Goal: Navigation & Orientation: Find specific page/section

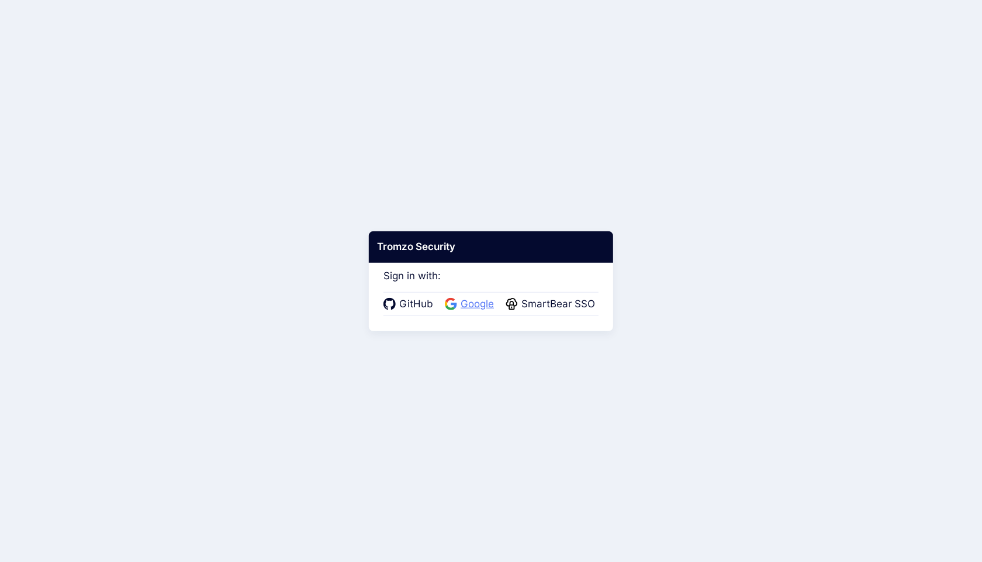
click at [483, 303] on span "Google" at bounding box center [477, 304] width 40 height 15
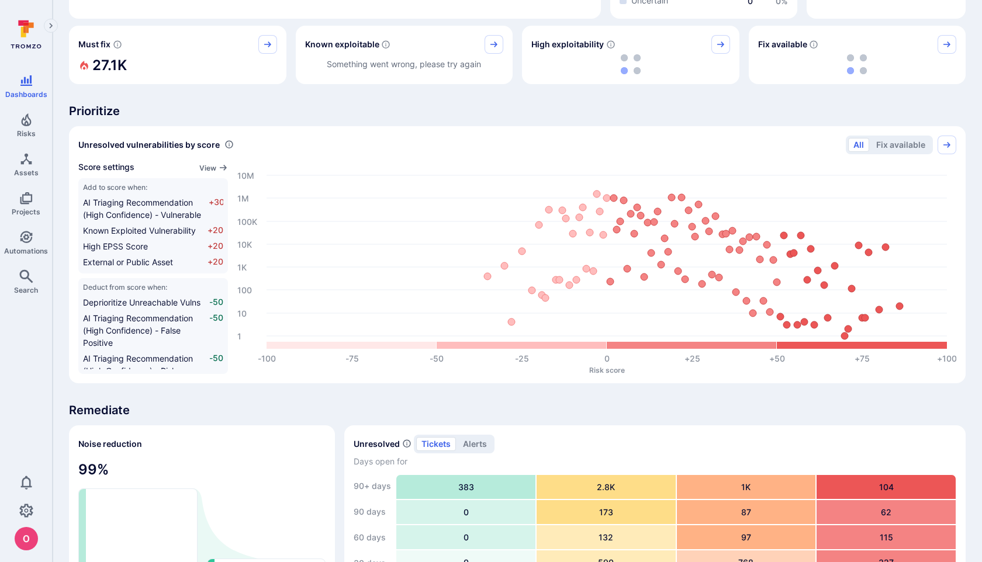
scroll to position [739, 0]
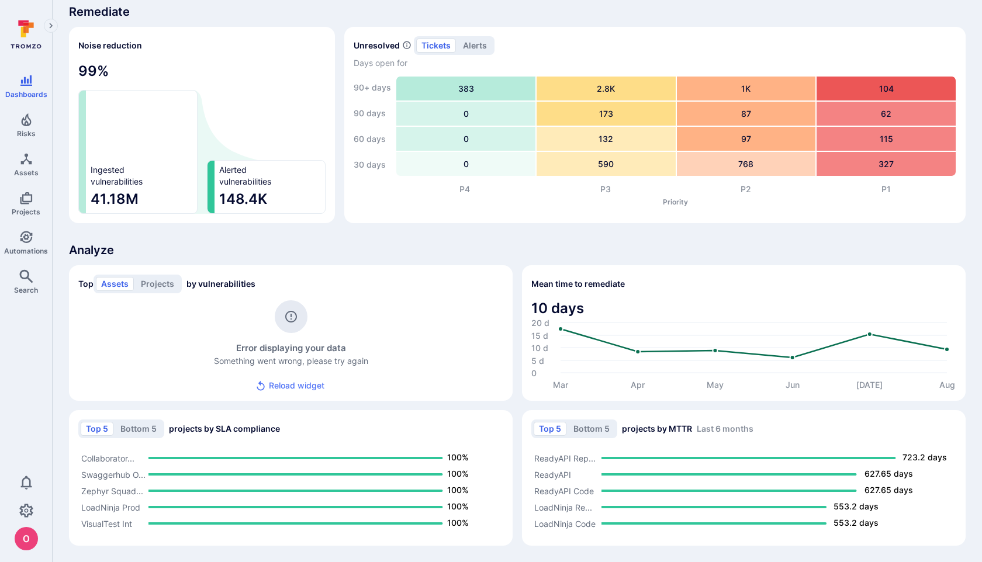
click at [313, 383] on button "Reload widget" at bounding box center [290, 386] width 81 height 22
click at [310, 388] on button "Reload widget" at bounding box center [290, 386] width 81 height 22
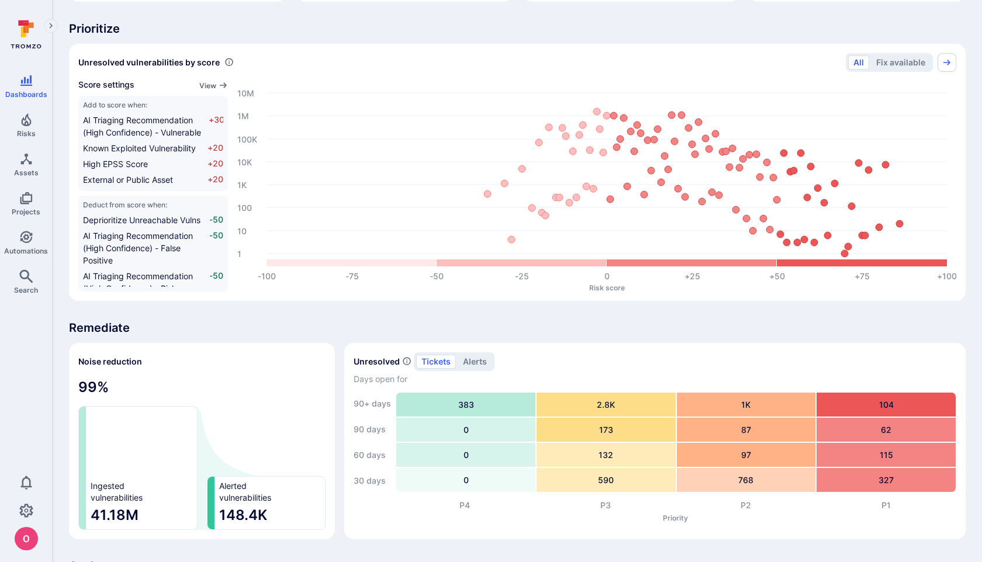
scroll to position [0, 0]
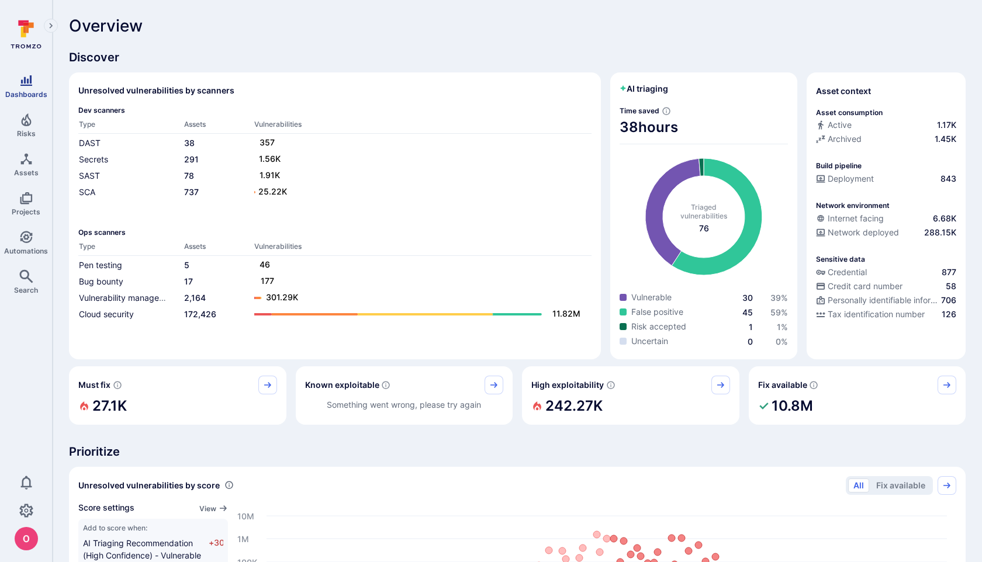
click at [29, 88] on link "Dashboards" at bounding box center [26, 86] width 52 height 34
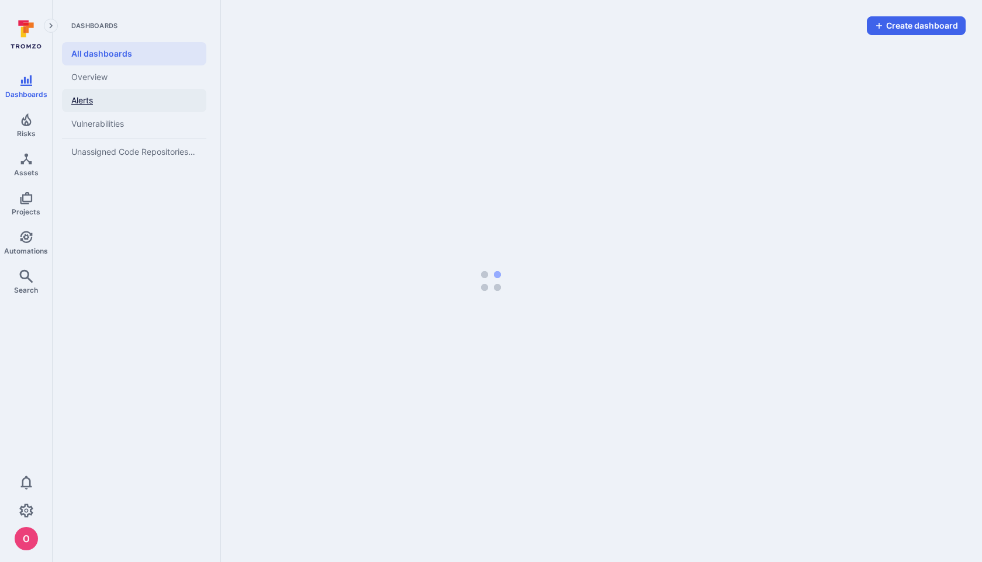
click at [88, 103] on link "Alerts" at bounding box center [134, 100] width 144 height 23
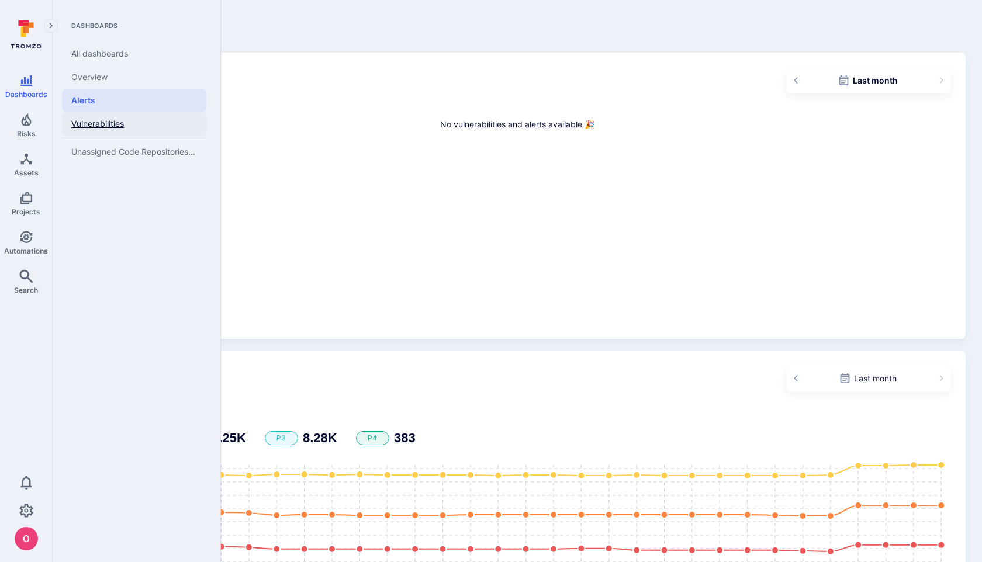
click at [100, 128] on link "Vulnerabilities" at bounding box center [134, 123] width 144 height 23
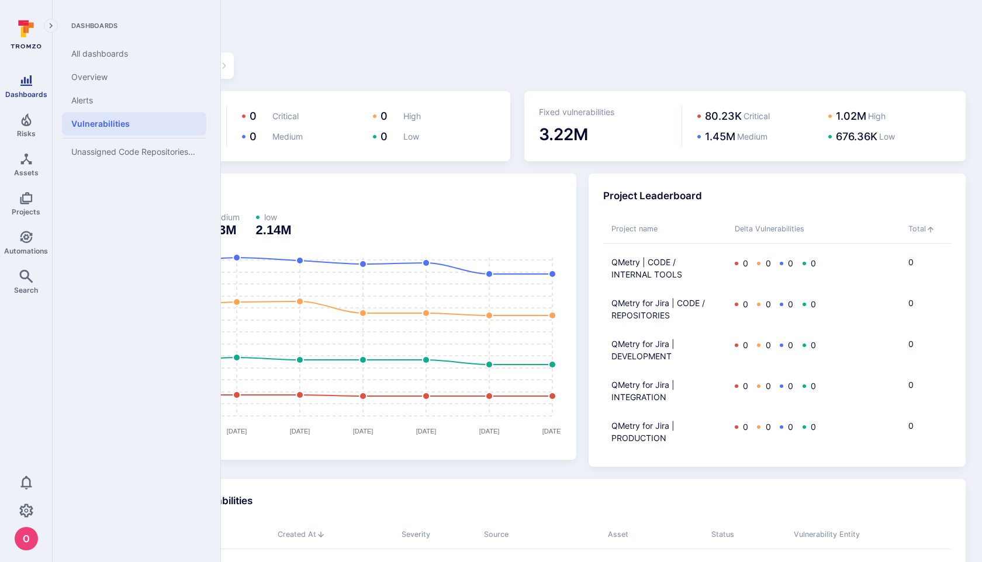
click at [37, 79] on link "Dashboards" at bounding box center [26, 86] width 52 height 34
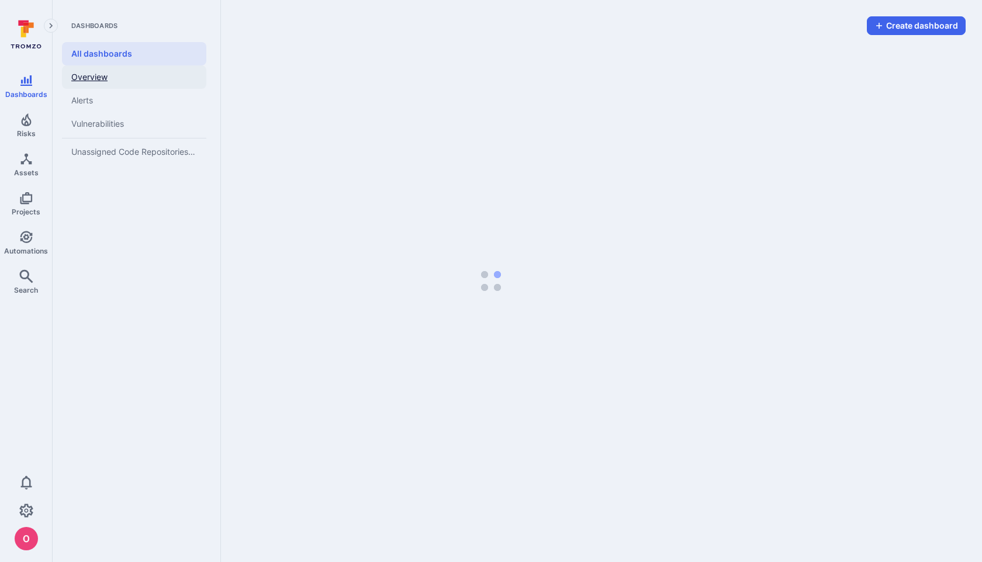
click at [95, 76] on link "Overview" at bounding box center [134, 76] width 144 height 23
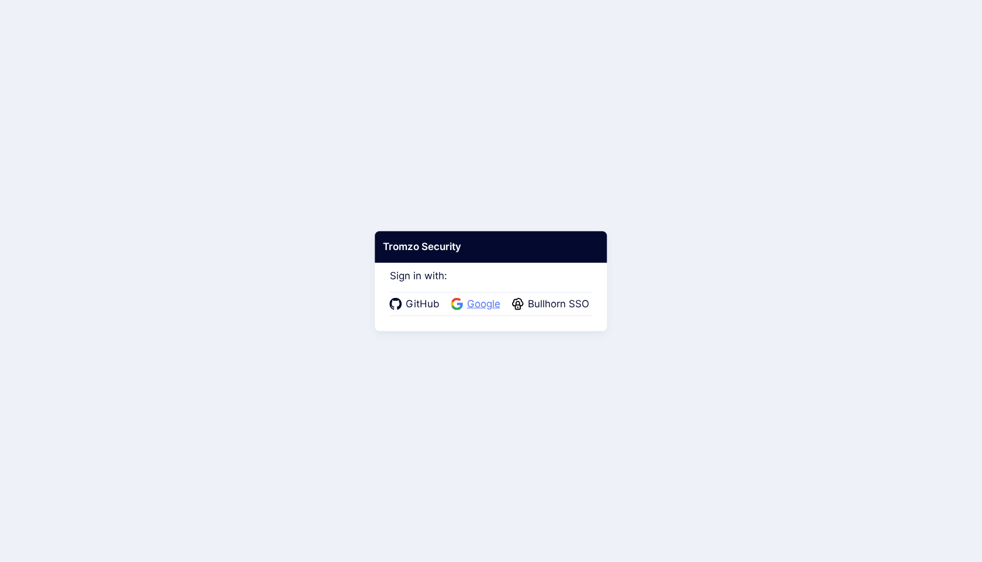
click at [468, 304] on span "Google" at bounding box center [483, 304] width 40 height 15
